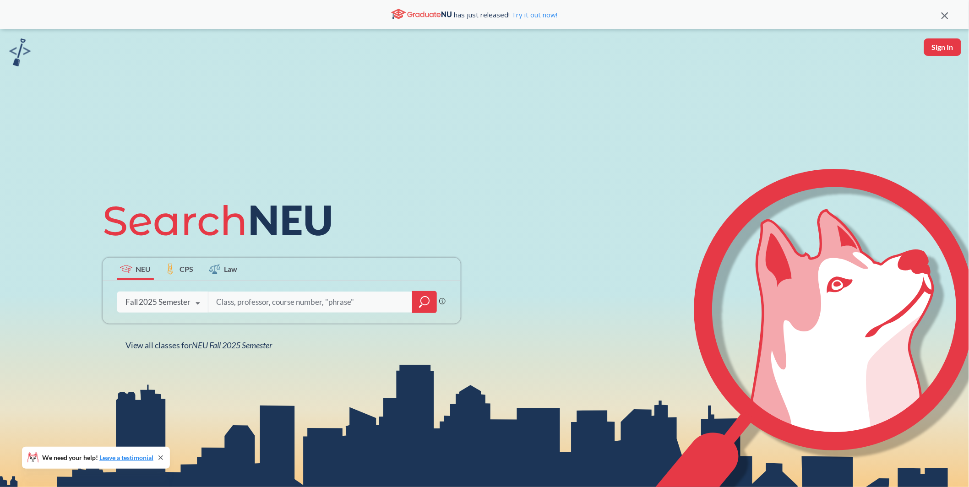
click at [280, 293] on input "search" at bounding box center [310, 302] width 190 height 19
type input "history"
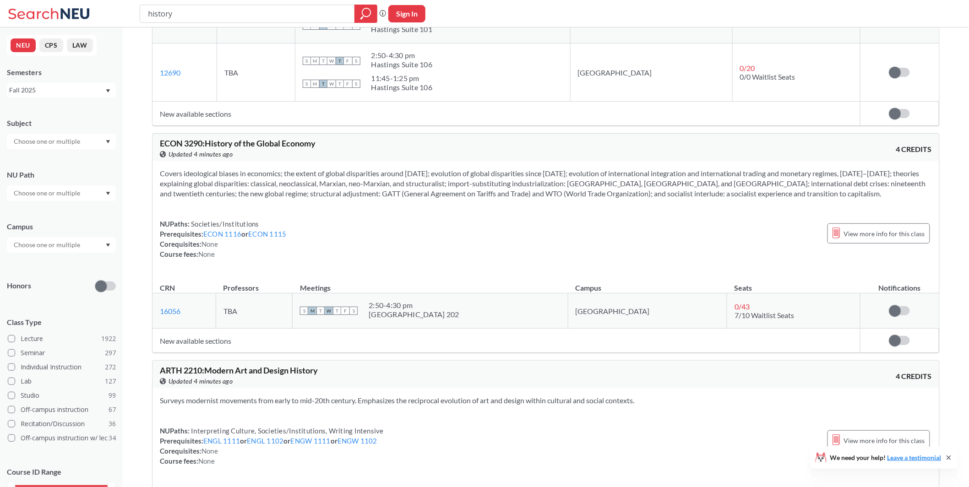
scroll to position [2756, 0]
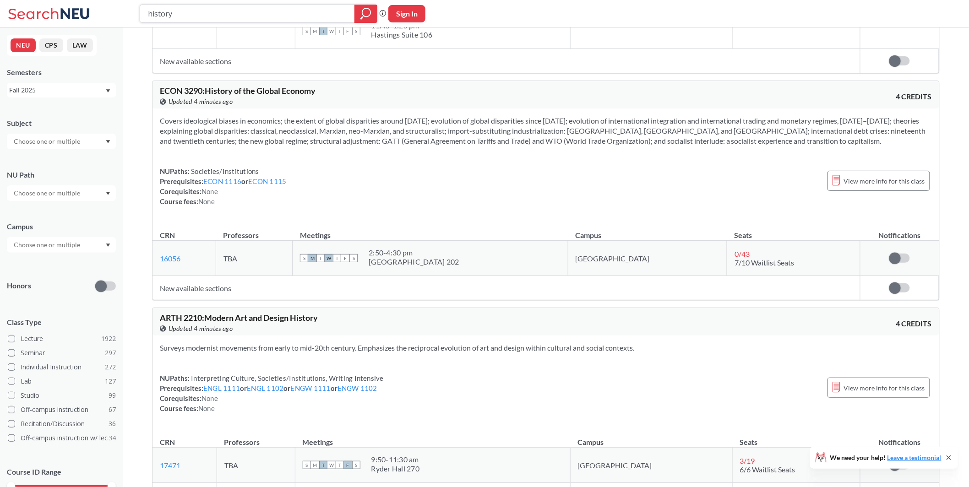
click at [240, 17] on input "history" at bounding box center [247, 14] width 201 height 16
paste input "MATH 2201)"
type input "MATH 2201)"
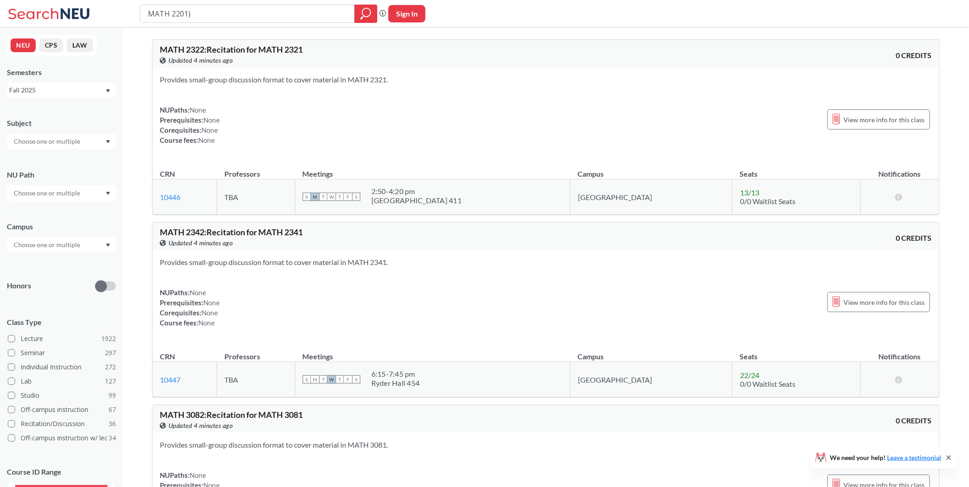
type input "MATH 2201"
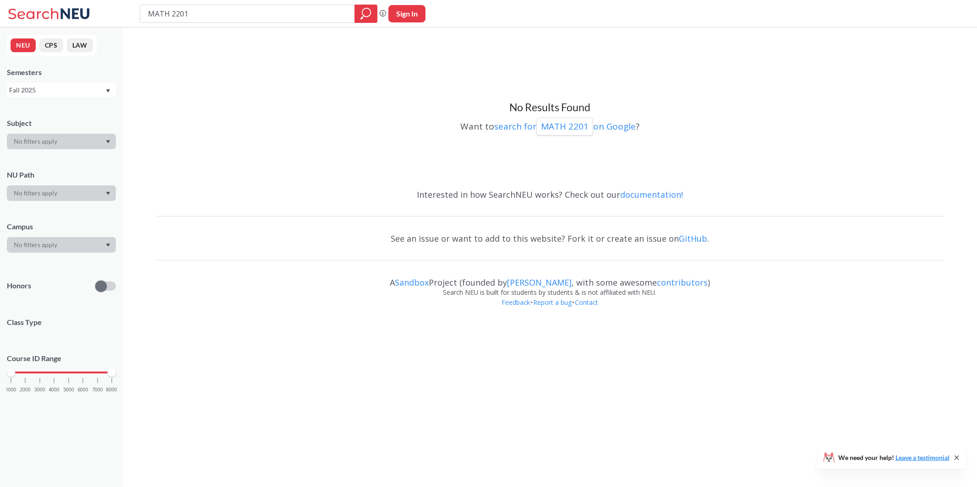
click at [64, 96] on div "Fall 2025" at bounding box center [61, 90] width 109 height 15
click at [56, 155] on div "Spring 2025" at bounding box center [61, 164] width 109 height 25
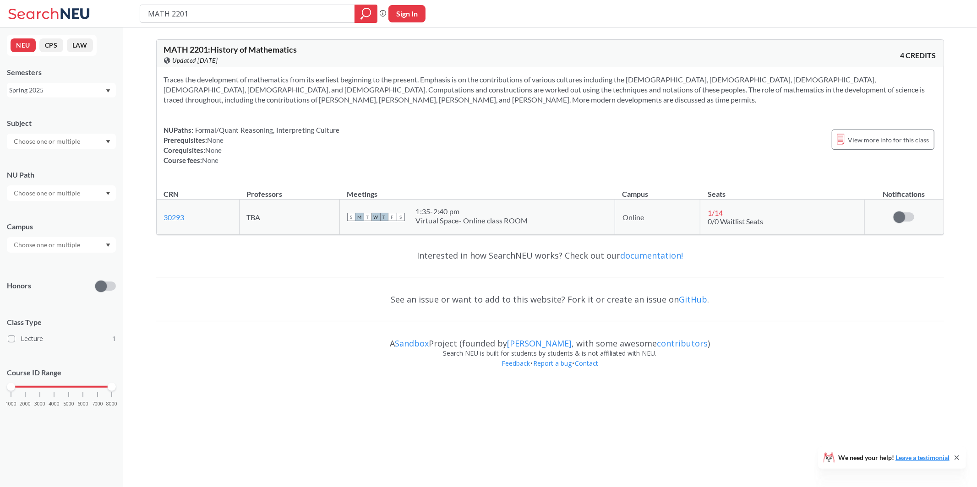
click at [92, 96] on div "Spring 2025" at bounding box center [61, 90] width 109 height 15
click at [69, 150] on div "Spring 2024" at bounding box center [61, 143] width 109 height 25
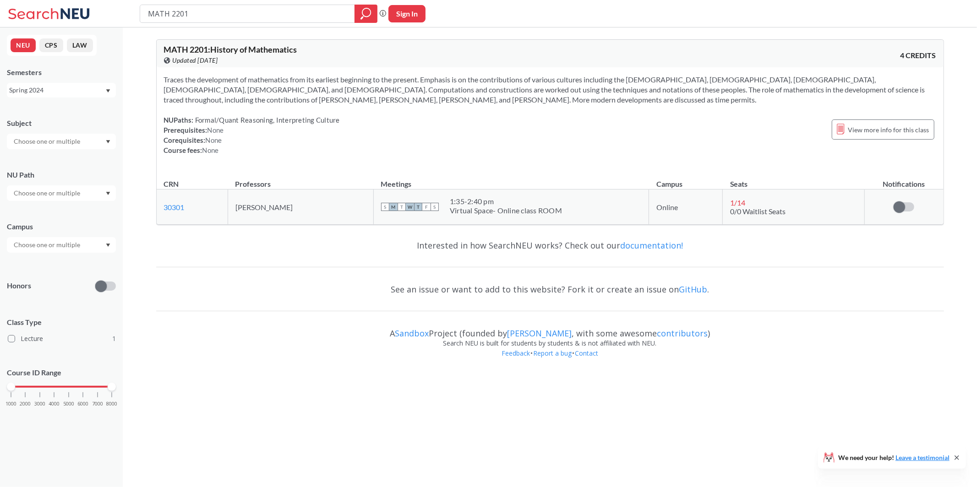
click at [71, 97] on div "Spring 2024" at bounding box center [61, 90] width 109 height 15
click at [55, 153] on div "Spring 2023" at bounding box center [63, 157] width 103 height 10
